Goal: Book appointment/travel/reservation: Book appointment/travel/reservation

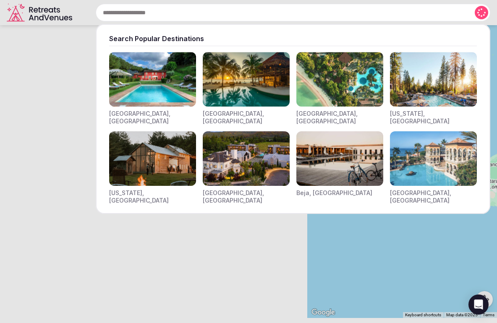
click at [169, 14] on input "text" at bounding box center [293, 13] width 394 height 18
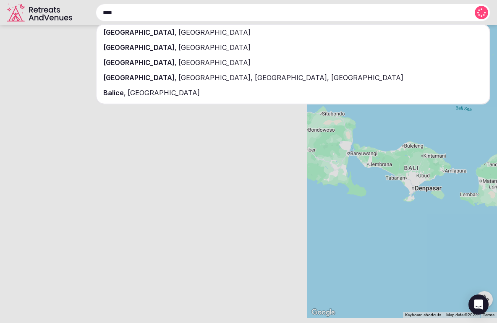
type input "****"
click at [177, 33] on span "[GEOGRAPHIC_DATA]" at bounding box center [214, 32] width 74 height 8
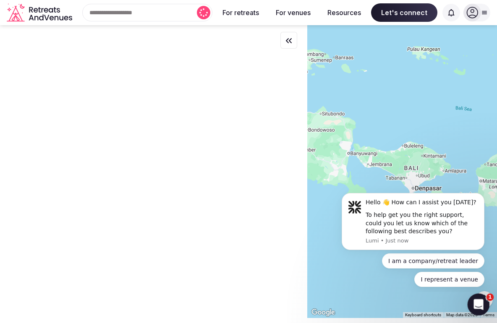
click at [472, 306] on icon "Open Intercom Messenger" at bounding box center [477, 304] width 14 height 14
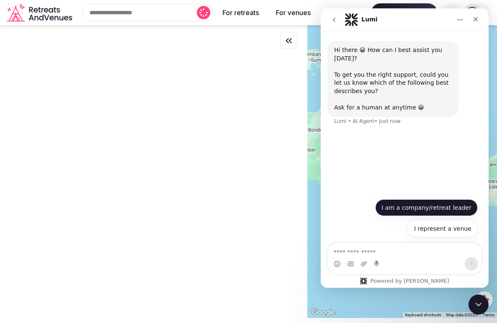
click at [438, 209] on button "I am a company/retreat leader" at bounding box center [426, 207] width 102 height 17
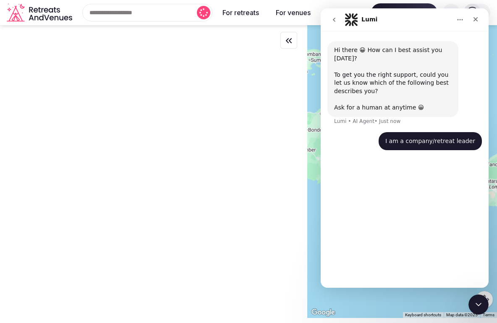
click at [232, 175] on div at bounding box center [153, 171] width 307 height 292
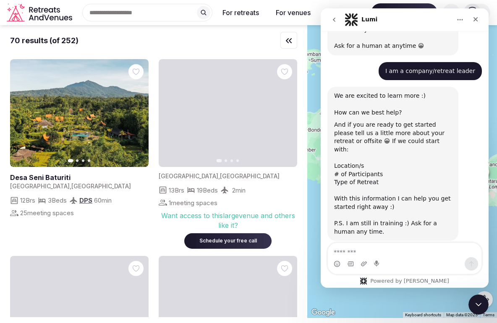
scroll to position [69, 0]
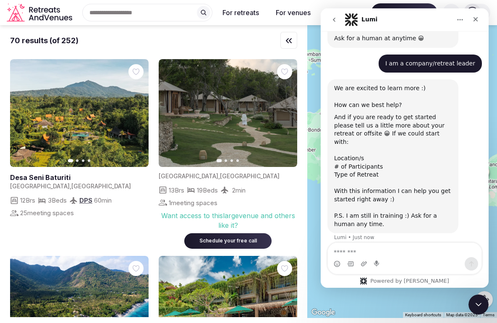
click at [287, 112] on icon "button" at bounding box center [285, 113] width 7 height 7
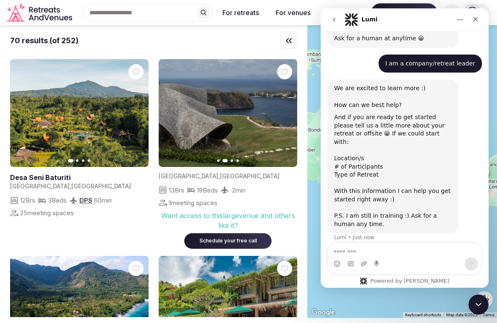
click at [284, 115] on icon "button" at bounding box center [285, 113] width 7 height 7
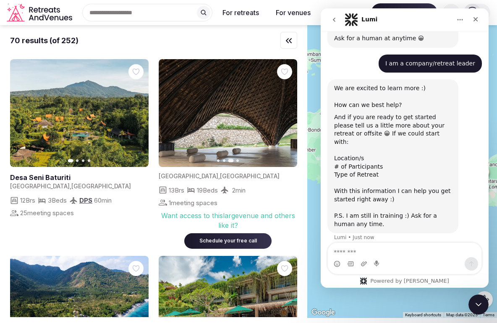
click at [170, 115] on icon "button" at bounding box center [170, 113] width 7 height 7
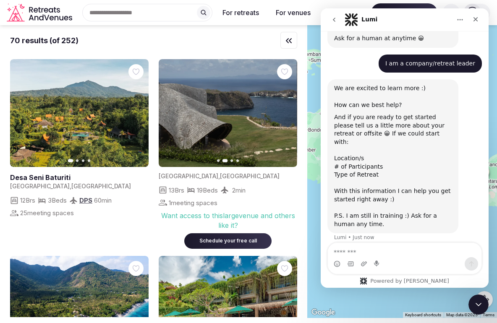
click at [285, 114] on icon "button" at bounding box center [285, 113] width 7 height 7
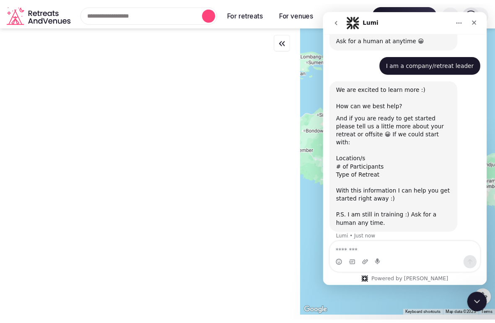
scroll to position [0, 0]
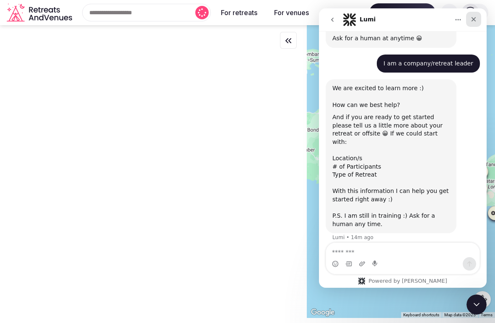
click at [472, 20] on icon "Close" at bounding box center [474, 19] width 7 height 7
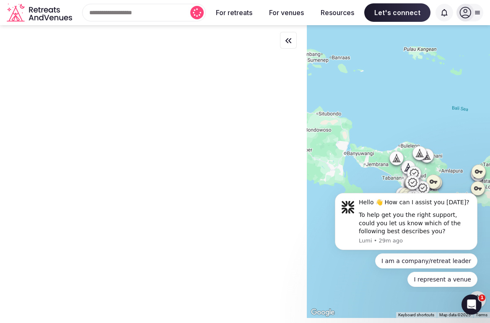
click at [79, 16] on div "Recent searches [GEOGRAPHIC_DATA], [GEOGRAPHIC_DATA] Search Popular Destination…" at bounding box center [141, 13] width 130 height 18
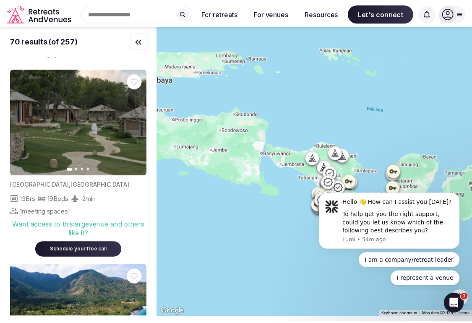
scroll to position [207, 0]
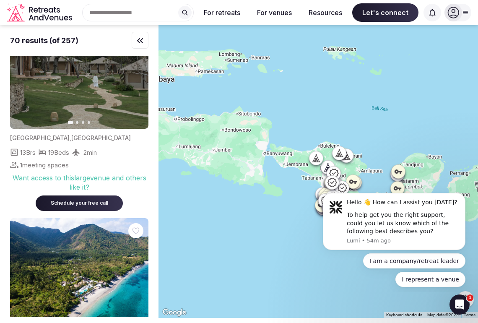
click at [84, 202] on div "Schedule your free call" at bounding box center [79, 203] width 67 height 7
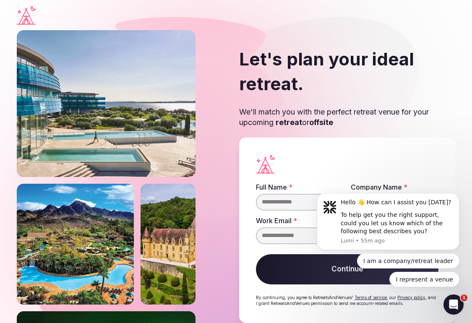
click at [455, 167] on section "Let's plan your ideal retreat. We'll match you with the perfect retreat venue f…" at bounding box center [236, 185] width 472 height 310
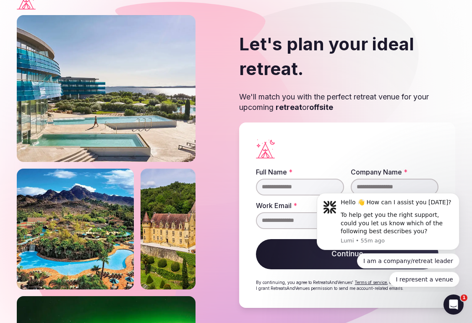
scroll to position [17, 0]
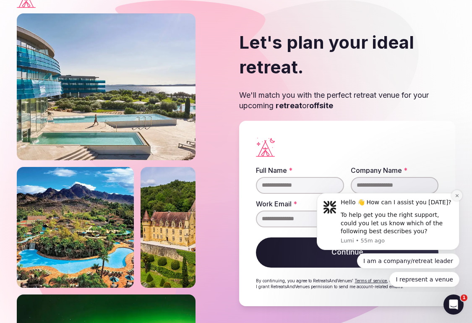
click at [455, 196] on icon "Dismiss notification" at bounding box center [457, 195] width 5 height 5
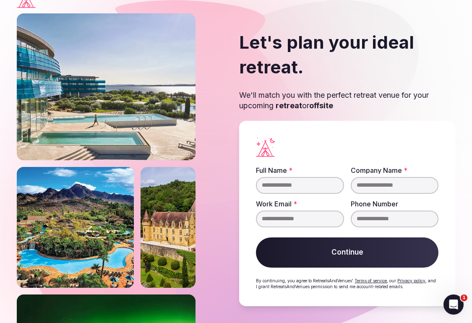
click at [318, 181] on input "Full Name *" at bounding box center [300, 185] width 88 height 17
type input "**********"
click at [399, 184] on input "Company Name *" at bounding box center [395, 185] width 88 height 17
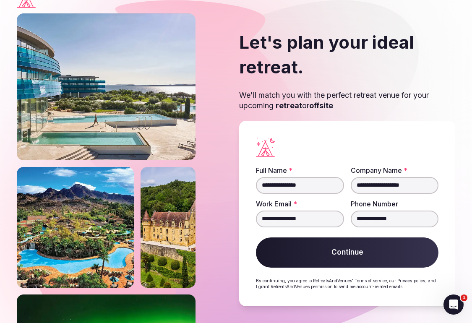
type input "**********"
click at [351, 258] on button "Continue" at bounding box center [347, 252] width 182 height 30
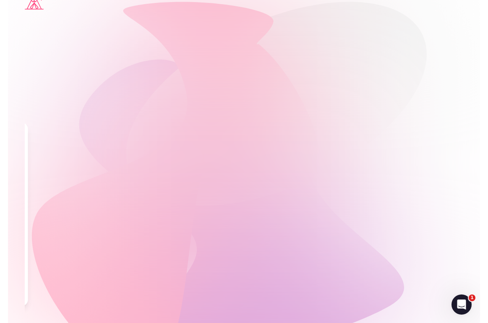
scroll to position [0, 0]
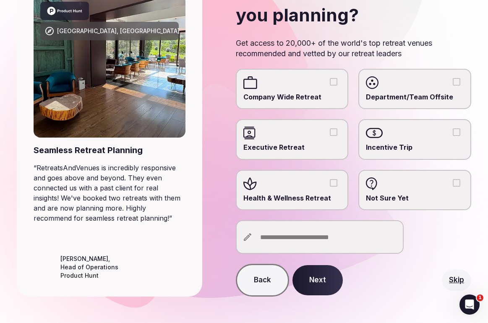
scroll to position [84, 0]
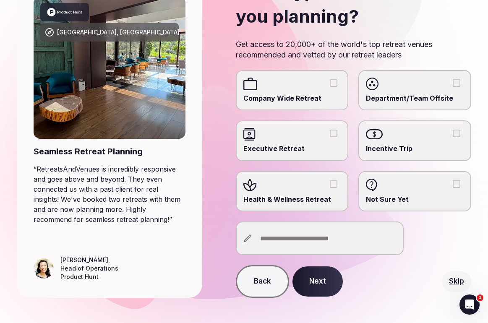
click at [323, 91] on label "Company Wide Retreat" at bounding box center [292, 90] width 113 height 40
click at [330, 87] on button "Company Wide Retreat" at bounding box center [334, 83] width 8 height 8
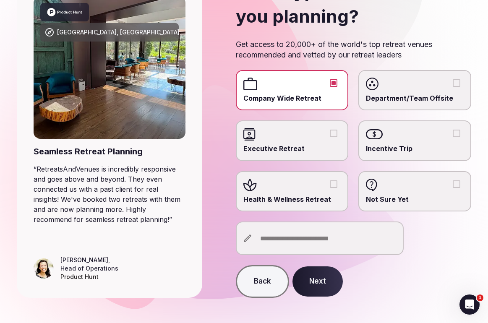
click at [333, 138] on div at bounding box center [292, 134] width 98 height 13
click at [333, 137] on button "Executive Retreat" at bounding box center [334, 134] width 8 height 8
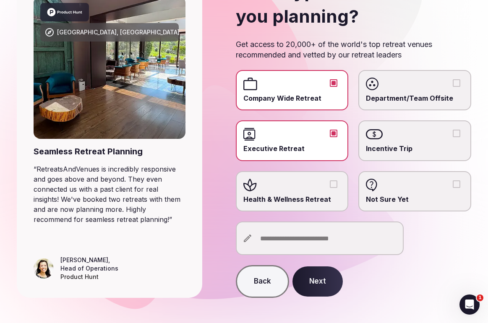
click at [336, 185] on button "Health & Wellness Retreat" at bounding box center [334, 184] width 8 height 8
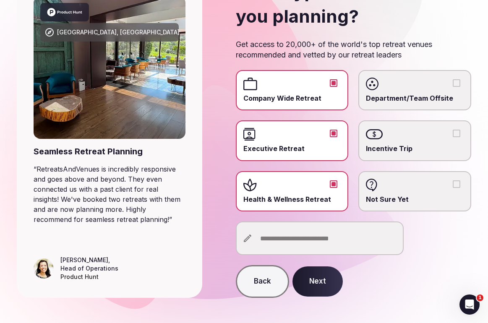
click at [427, 146] on span "Incentive Trip" at bounding box center [415, 148] width 98 height 9
click at [453, 137] on button "Incentive Trip" at bounding box center [457, 134] width 8 height 8
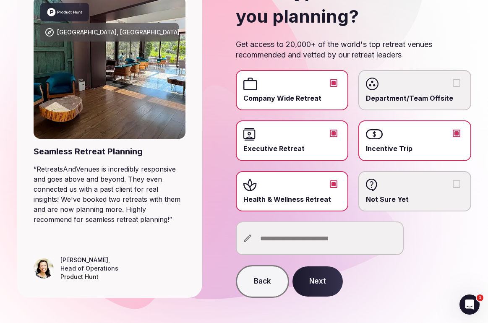
click at [453, 84] on button "Department/Team Offsite" at bounding box center [457, 83] width 8 height 8
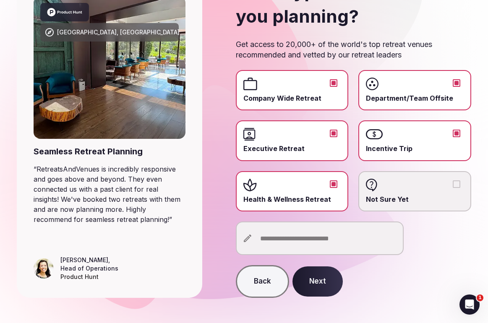
click at [310, 277] on button "Next" at bounding box center [317, 281] width 50 height 30
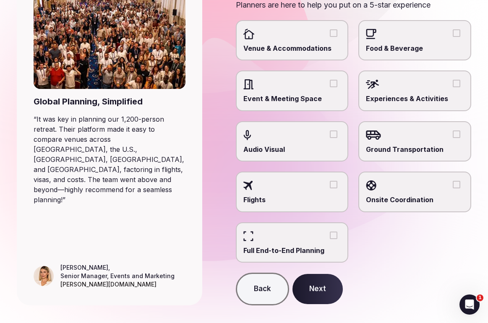
scroll to position [150, 0]
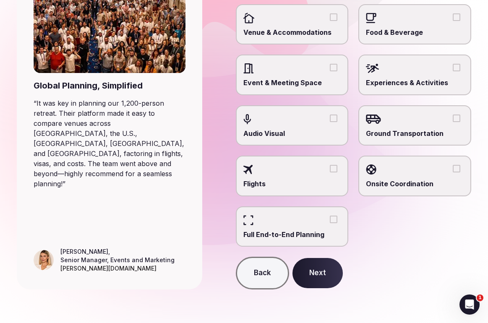
click at [281, 266] on button "Back" at bounding box center [262, 273] width 53 height 33
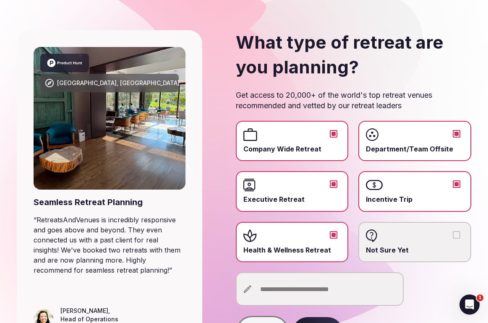
scroll to position [50, 0]
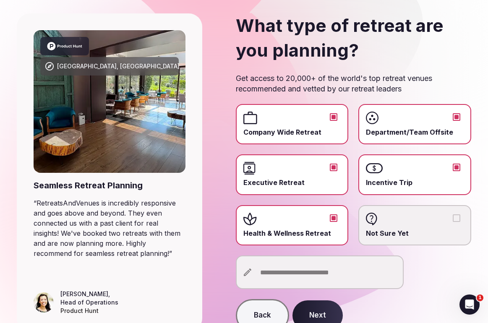
click at [359, 276] on input "text" at bounding box center [320, 272] width 168 height 34
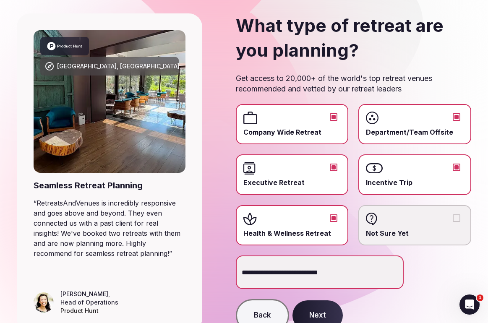
type input "**********"
click at [317, 314] on button "Next" at bounding box center [317, 315] width 50 height 30
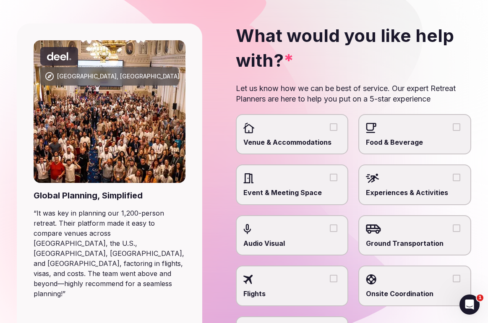
scroll to position [50, 0]
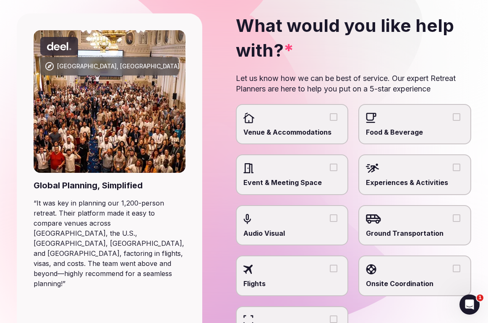
click at [335, 119] on button "Venue & Accommodations" at bounding box center [334, 117] width 8 height 8
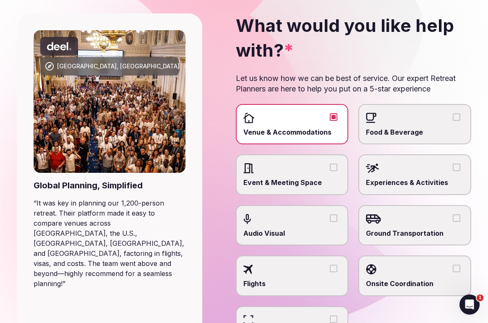
click at [457, 118] on button "Food & Beverage" at bounding box center [457, 117] width 8 height 8
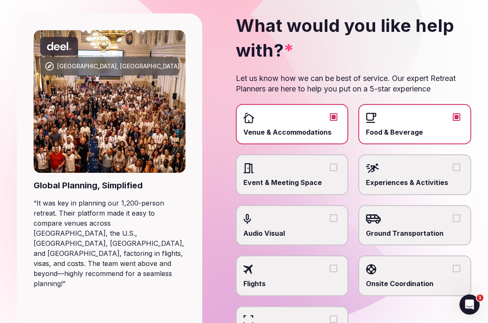
type button "on"
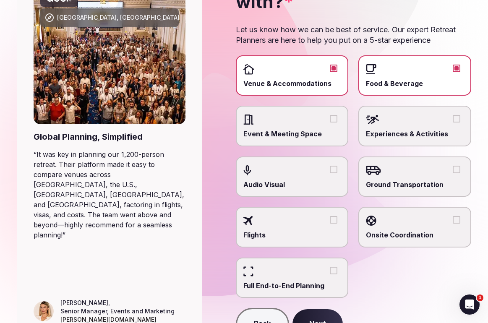
scroll to position [117, 0]
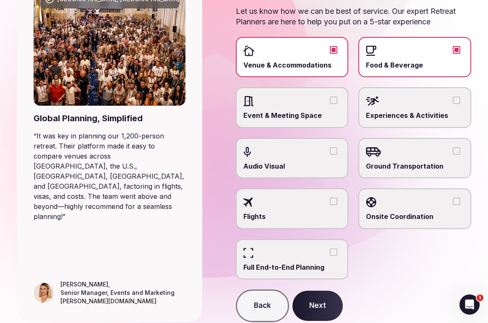
click at [458, 100] on button "Experiences & Activities" at bounding box center [457, 100] width 8 height 8
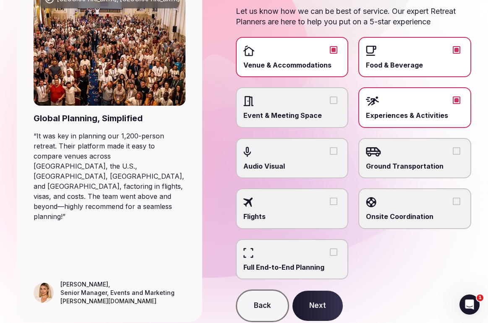
click at [338, 104] on div at bounding box center [292, 101] width 98 height 13
click at [337, 104] on button "Event & Meeting Space" at bounding box center [334, 100] width 8 height 8
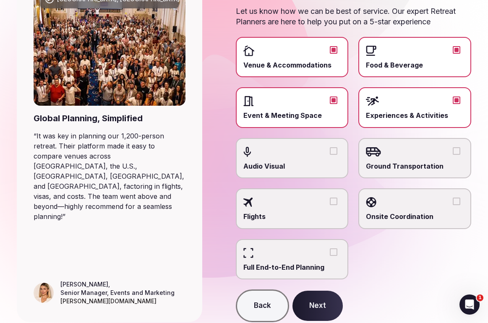
click at [335, 153] on button "Audio Visual" at bounding box center [334, 151] width 8 height 8
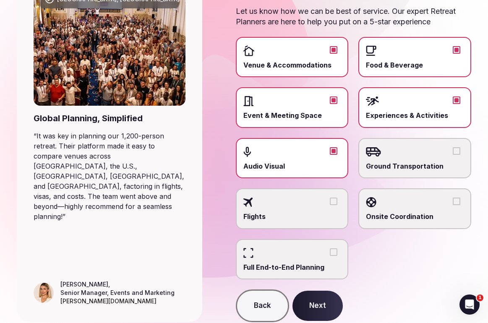
click at [454, 150] on button "Ground Transportation" at bounding box center [457, 151] width 8 height 8
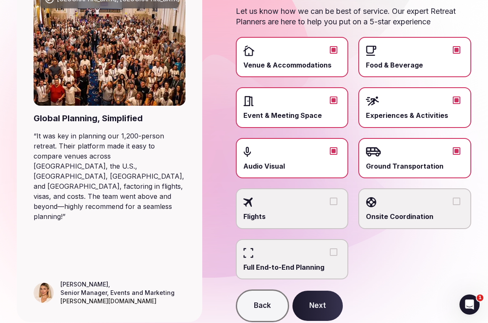
click at [458, 206] on div at bounding box center [415, 202] width 98 height 13
click at [458, 205] on button "Onsite Coordination" at bounding box center [457, 202] width 8 height 8
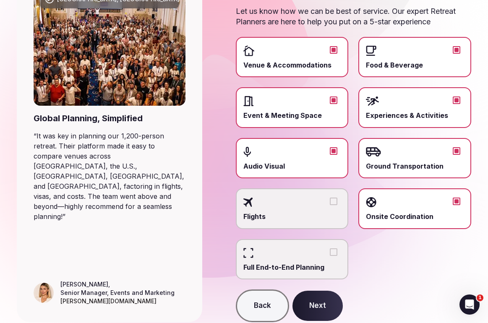
click at [333, 266] on span "Full End-to-End Planning" at bounding box center [292, 267] width 98 height 9
click at [333, 256] on button "Full End-to-End Planning" at bounding box center [334, 252] width 8 height 8
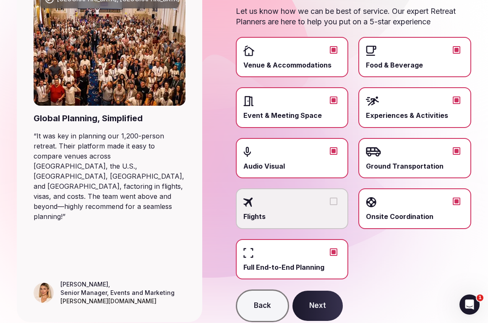
click at [324, 296] on button "Next" at bounding box center [317, 306] width 50 height 30
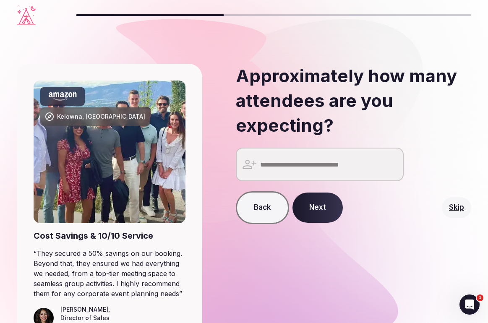
click at [350, 172] on input "number" at bounding box center [320, 165] width 168 height 34
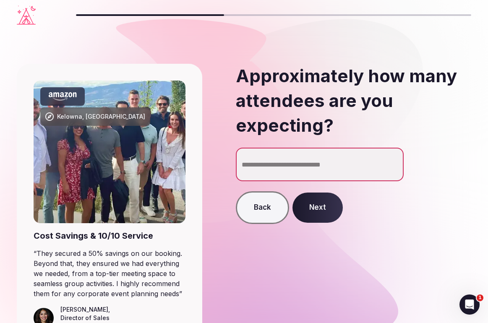
type input "**"
click at [322, 203] on button "Next" at bounding box center [317, 208] width 50 height 30
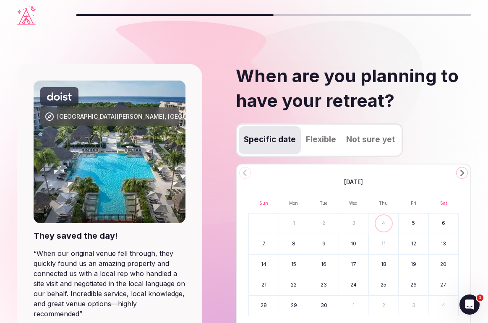
click at [480, 125] on section "[GEOGRAPHIC_DATA][PERSON_NAME], [GEOGRAPHIC_DATA] They saved the day! “ When ou…" at bounding box center [244, 218] width 488 height 377
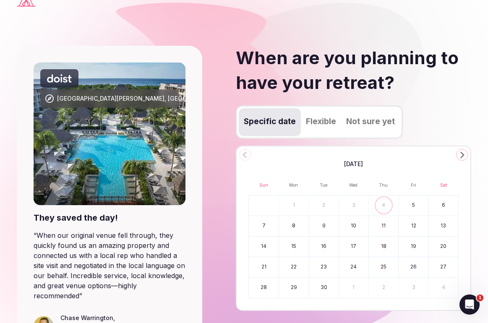
scroll to position [34, 0]
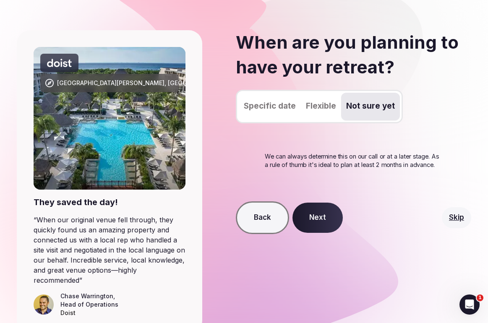
click at [374, 105] on button "Not sure yet" at bounding box center [370, 107] width 59 height 28
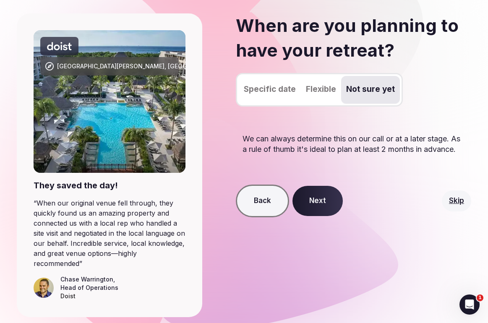
scroll to position [67, 0]
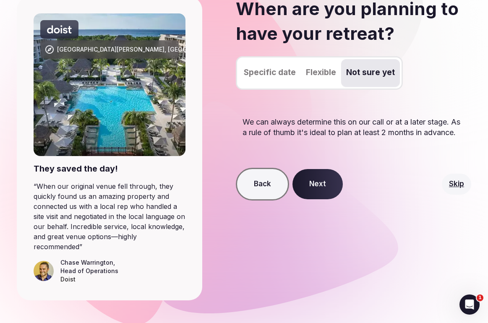
click at [333, 193] on button "Next" at bounding box center [317, 184] width 50 height 30
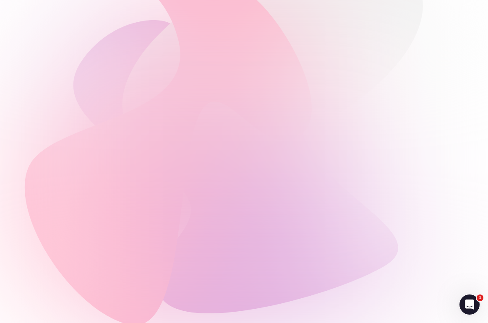
scroll to position [0, 0]
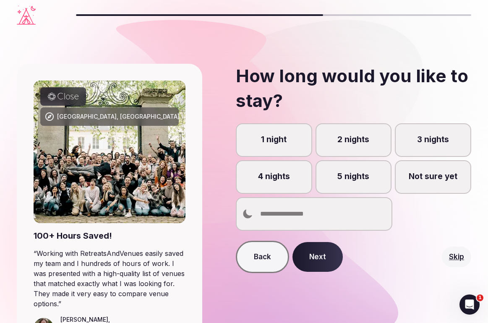
click at [358, 182] on label "5 nights" at bounding box center [353, 177] width 76 height 34
click at [358, 182] on button "5 nights" at bounding box center [357, 181] width 8 height 8
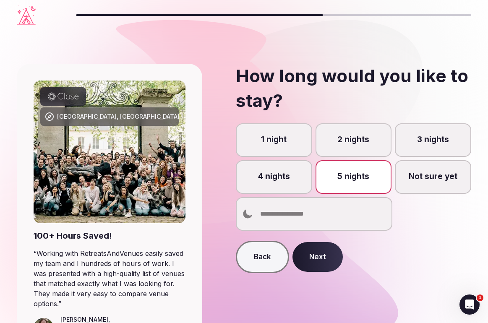
click at [316, 254] on button "Next" at bounding box center [317, 257] width 50 height 30
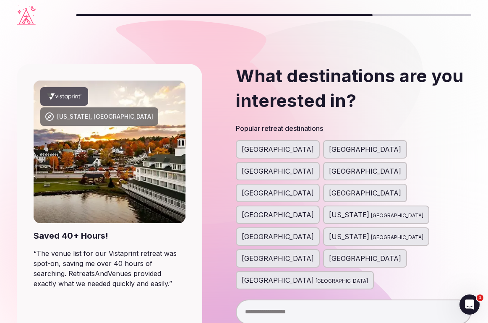
click at [314, 275] on span "[GEOGRAPHIC_DATA]" at bounding box center [278, 280] width 72 height 10
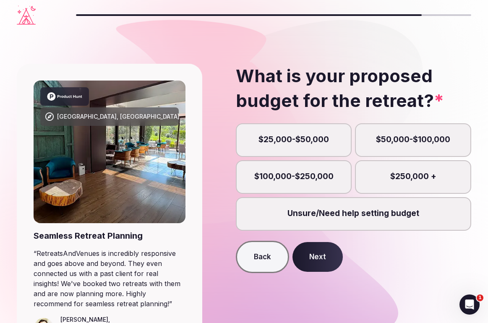
click at [315, 139] on label "$25,000-$50,000" at bounding box center [294, 140] width 116 height 34
click at [302, 140] on button "$25,000-$50,000" at bounding box center [298, 144] width 8 height 8
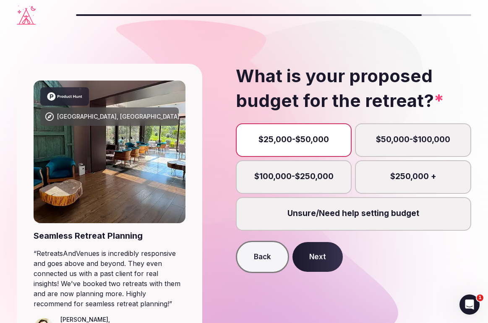
scroll to position [4, 0]
click at [318, 262] on button "Next" at bounding box center [317, 257] width 50 height 30
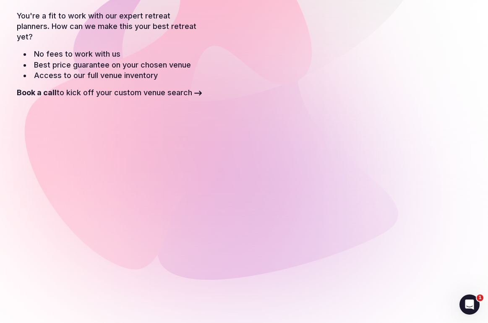
scroll to position [125, 0]
